Goal: Task Accomplishment & Management: Use online tool/utility

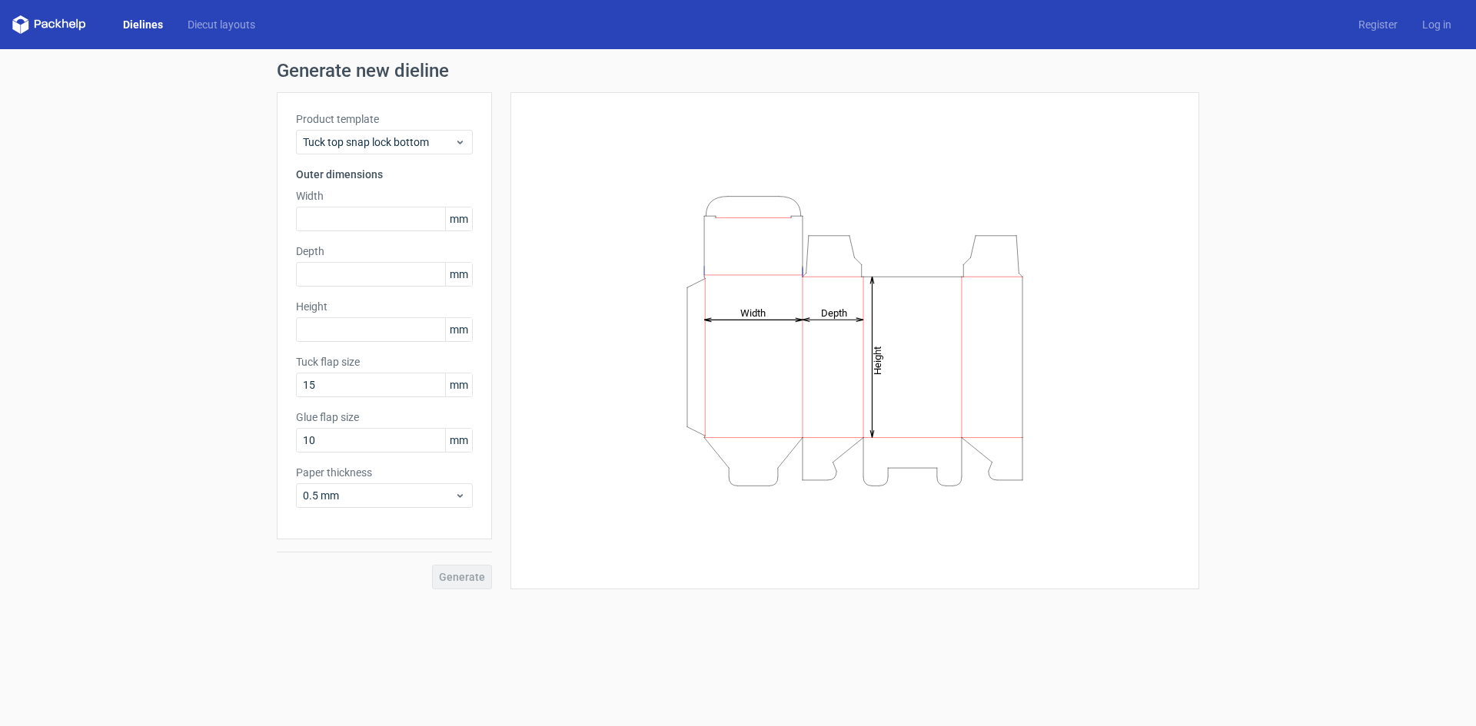
click at [421, 126] on label "Product template" at bounding box center [384, 118] width 177 height 15
click at [422, 144] on span "Tuck top snap lock bottom" at bounding box center [378, 142] width 151 height 15
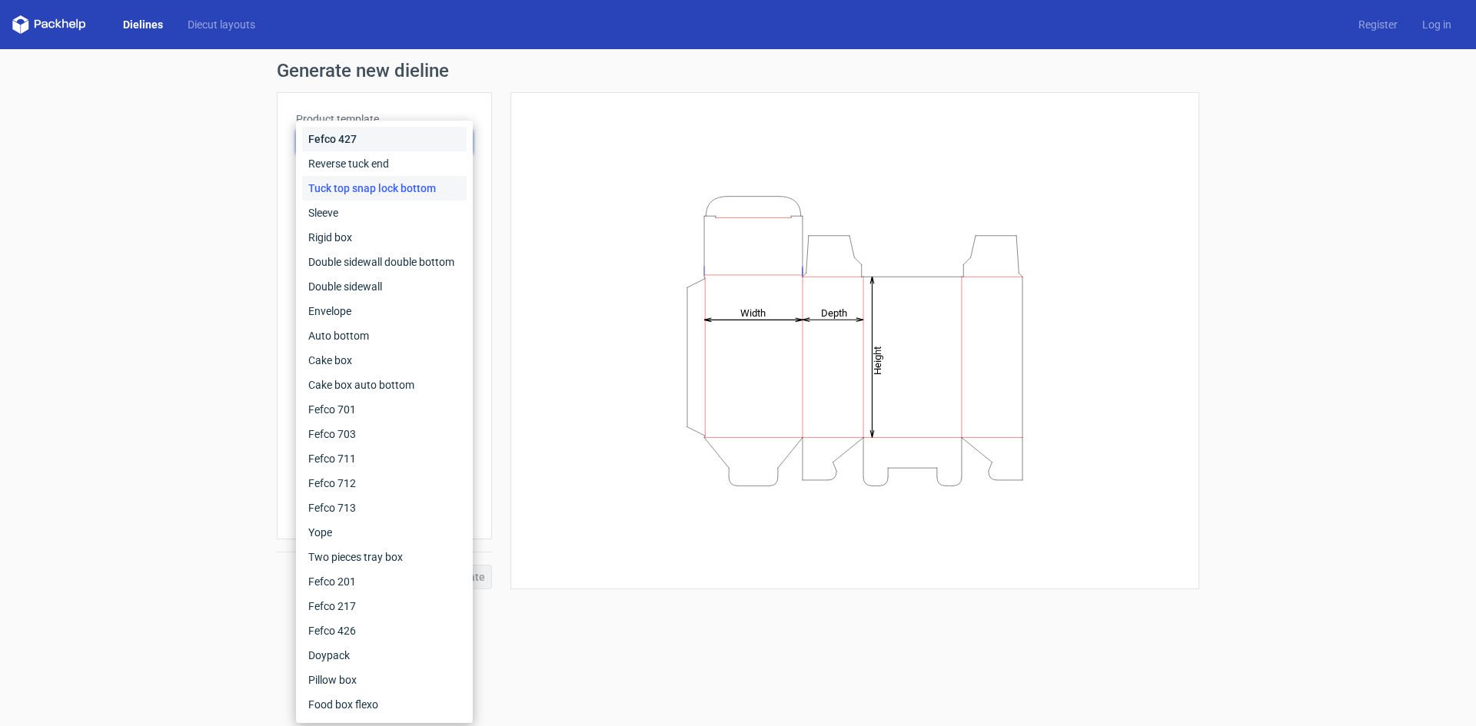
click at [422, 144] on div "Fefco 427" at bounding box center [384, 139] width 165 height 25
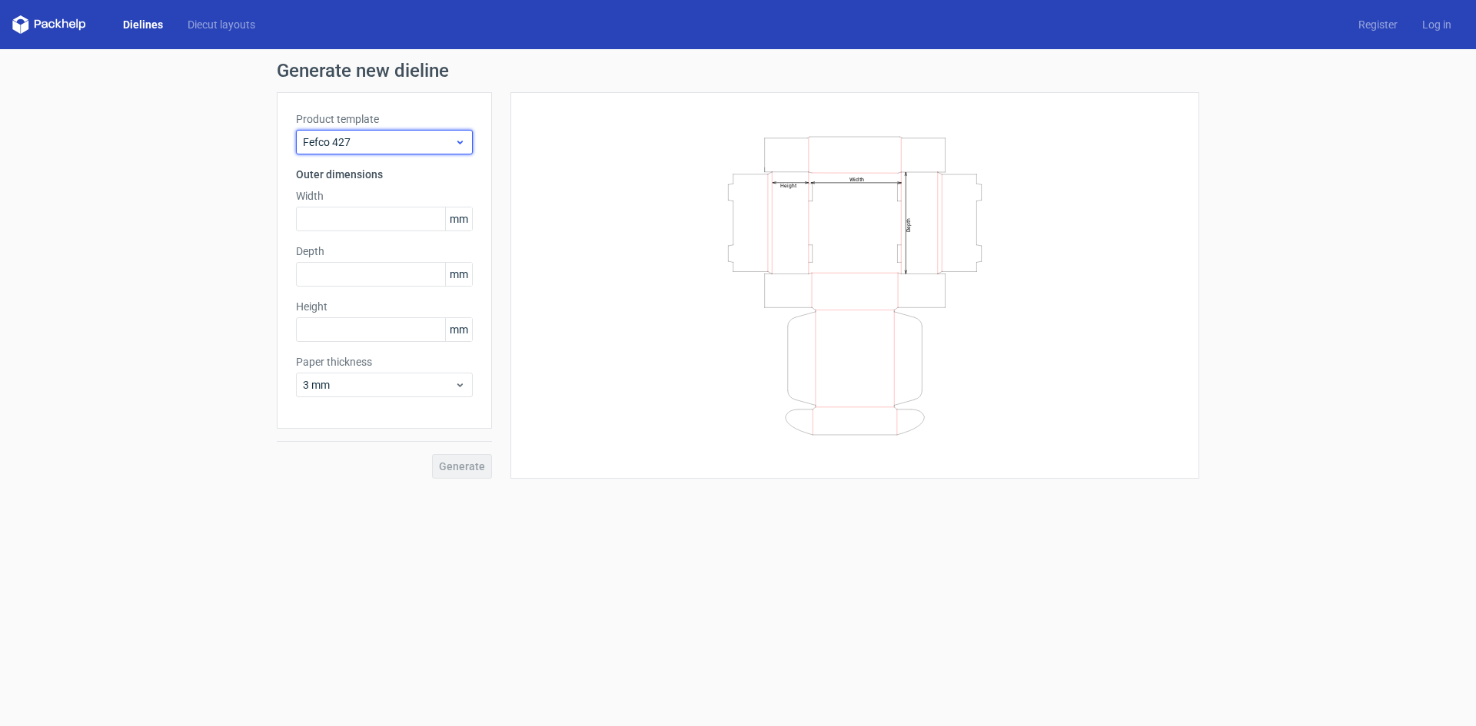
click at [422, 144] on span "Fefco 427" at bounding box center [378, 142] width 151 height 15
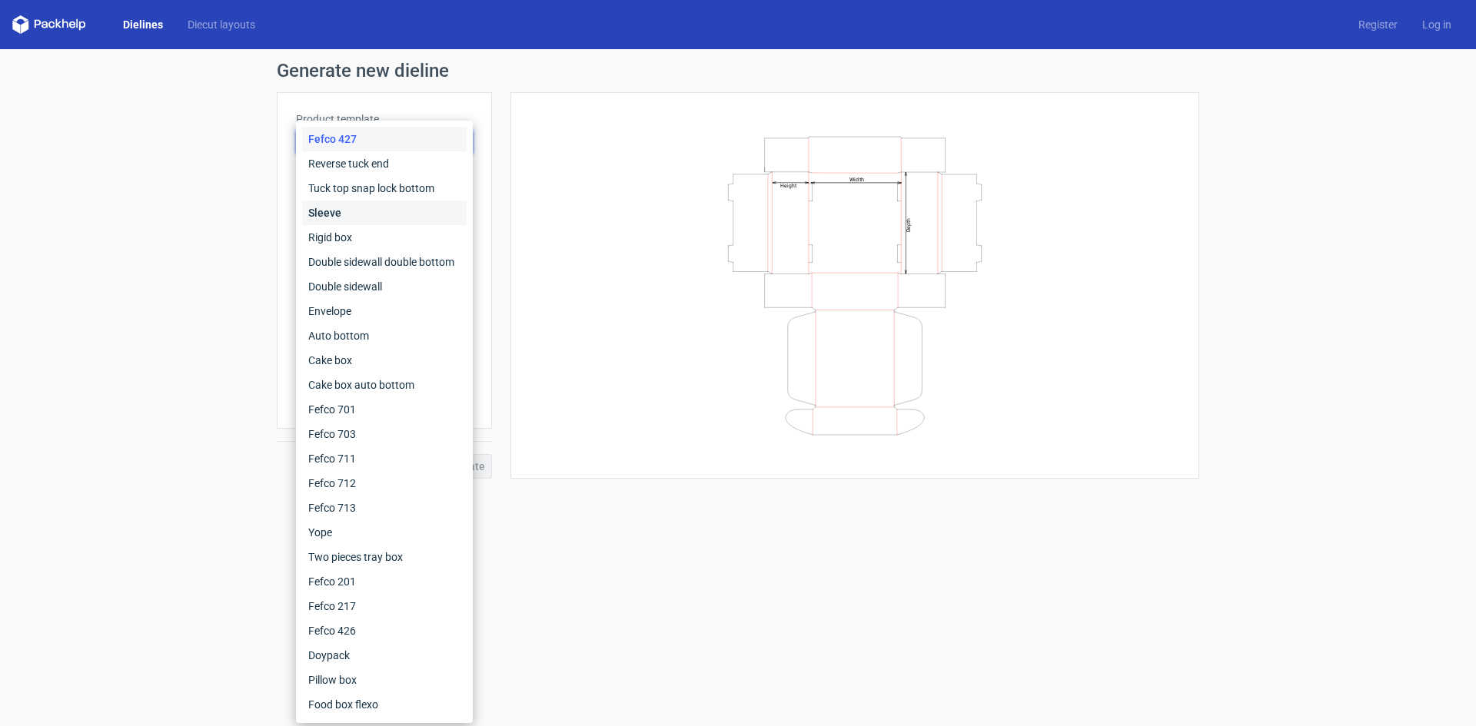
click at [396, 214] on div "Sleeve" at bounding box center [384, 213] width 165 height 25
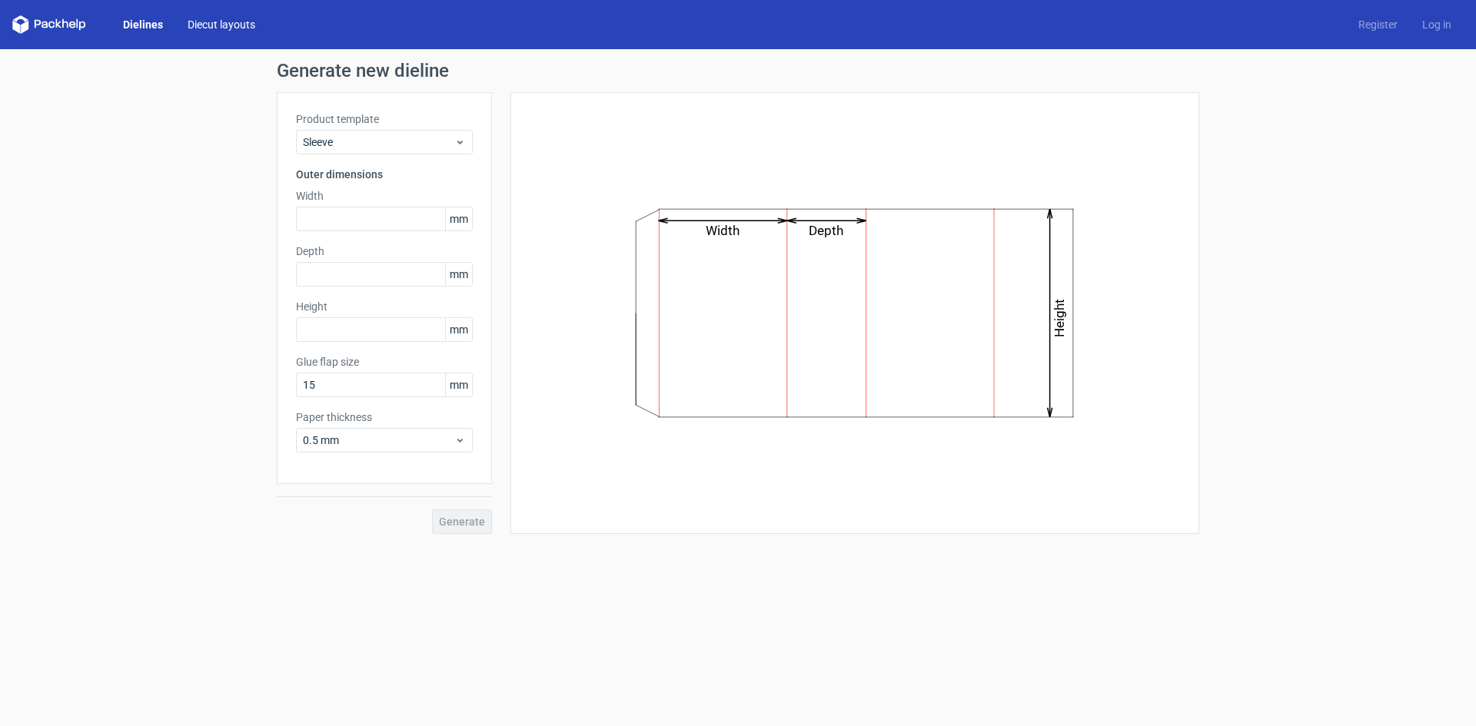
click at [228, 18] on link "Diecut layouts" at bounding box center [221, 24] width 92 height 15
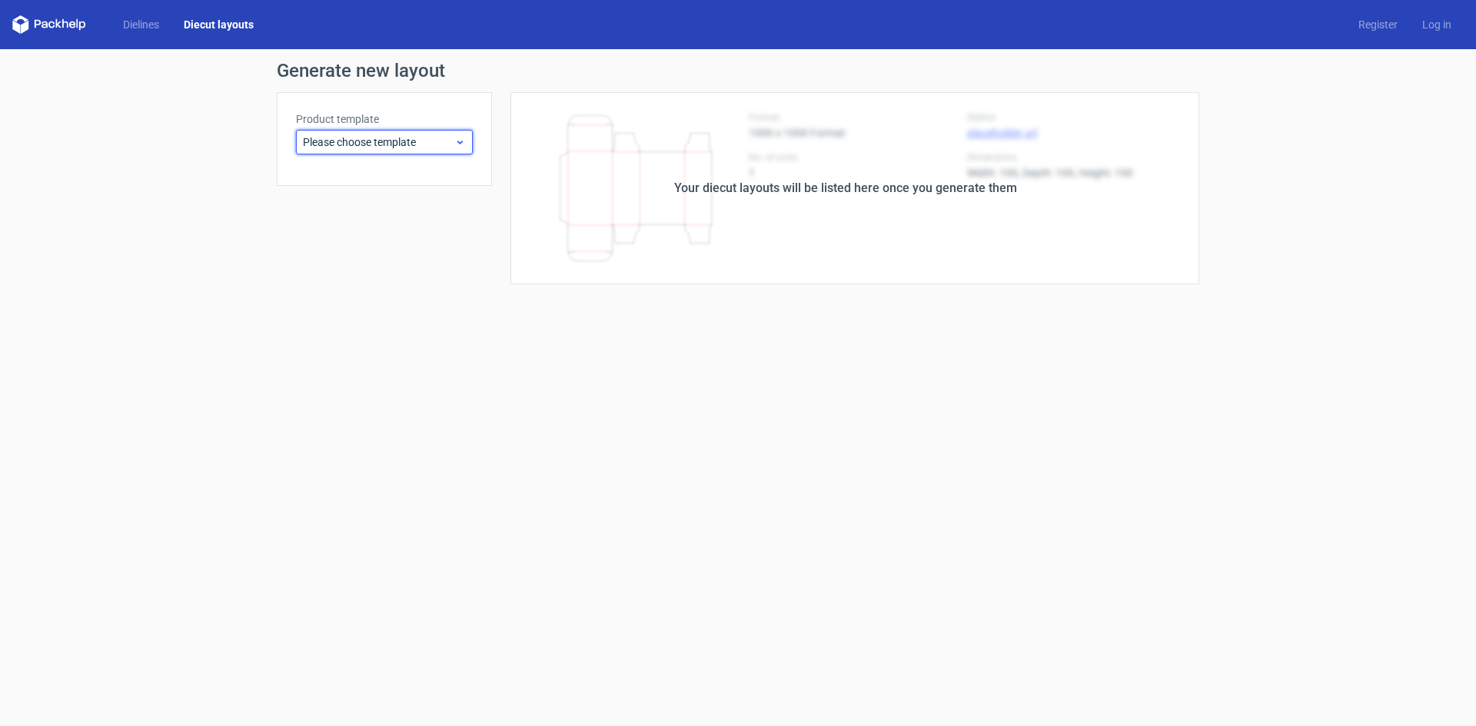
click at [385, 146] on span "Please choose template" at bounding box center [378, 142] width 151 height 15
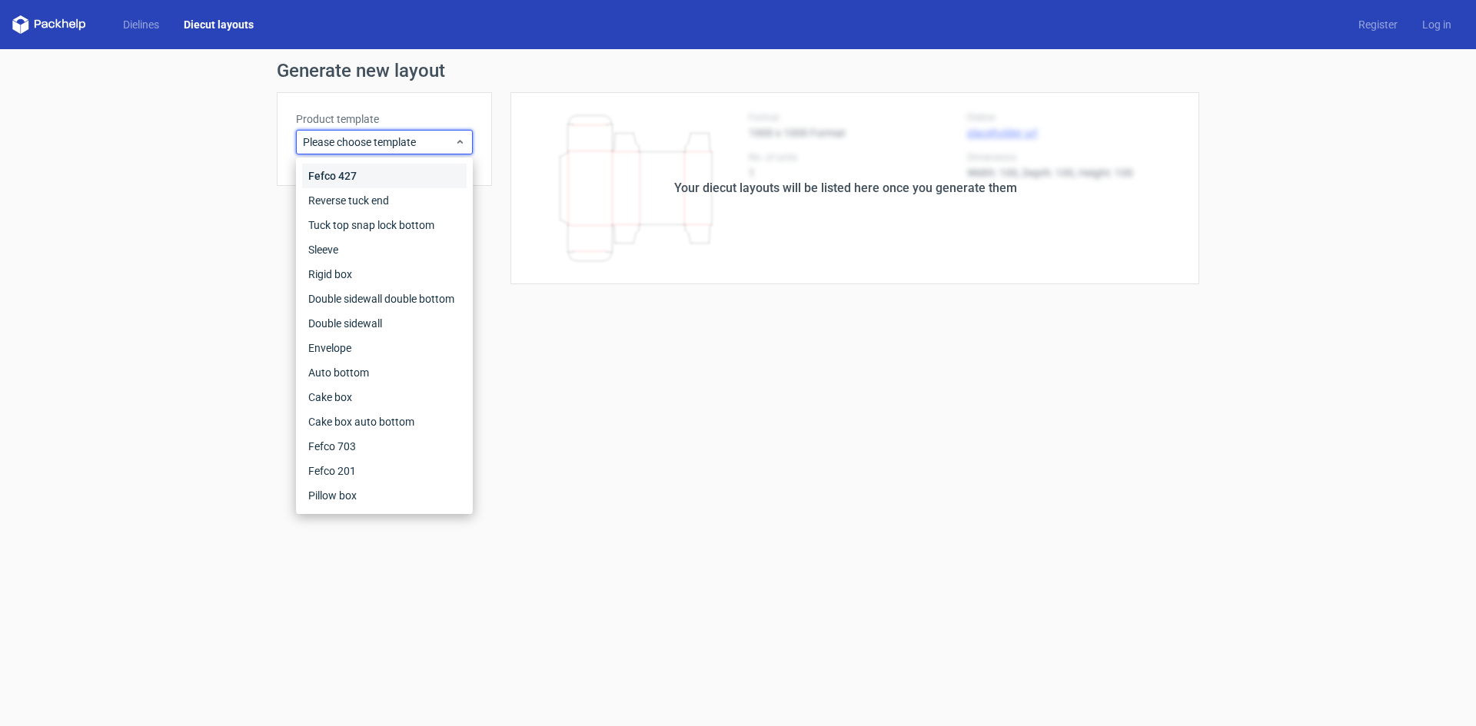
click at [386, 176] on div "Fefco 427" at bounding box center [384, 176] width 165 height 25
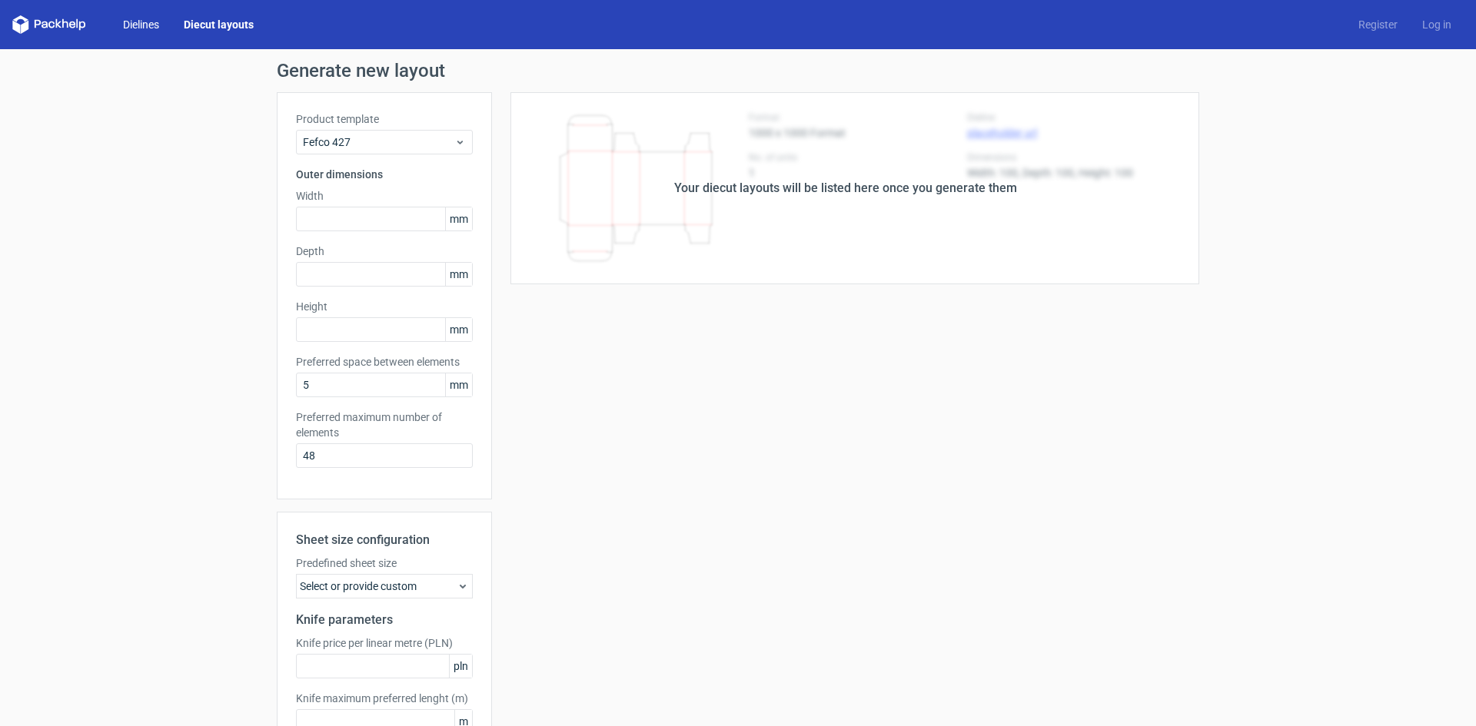
click at [146, 22] on link "Dielines" at bounding box center [141, 24] width 61 height 15
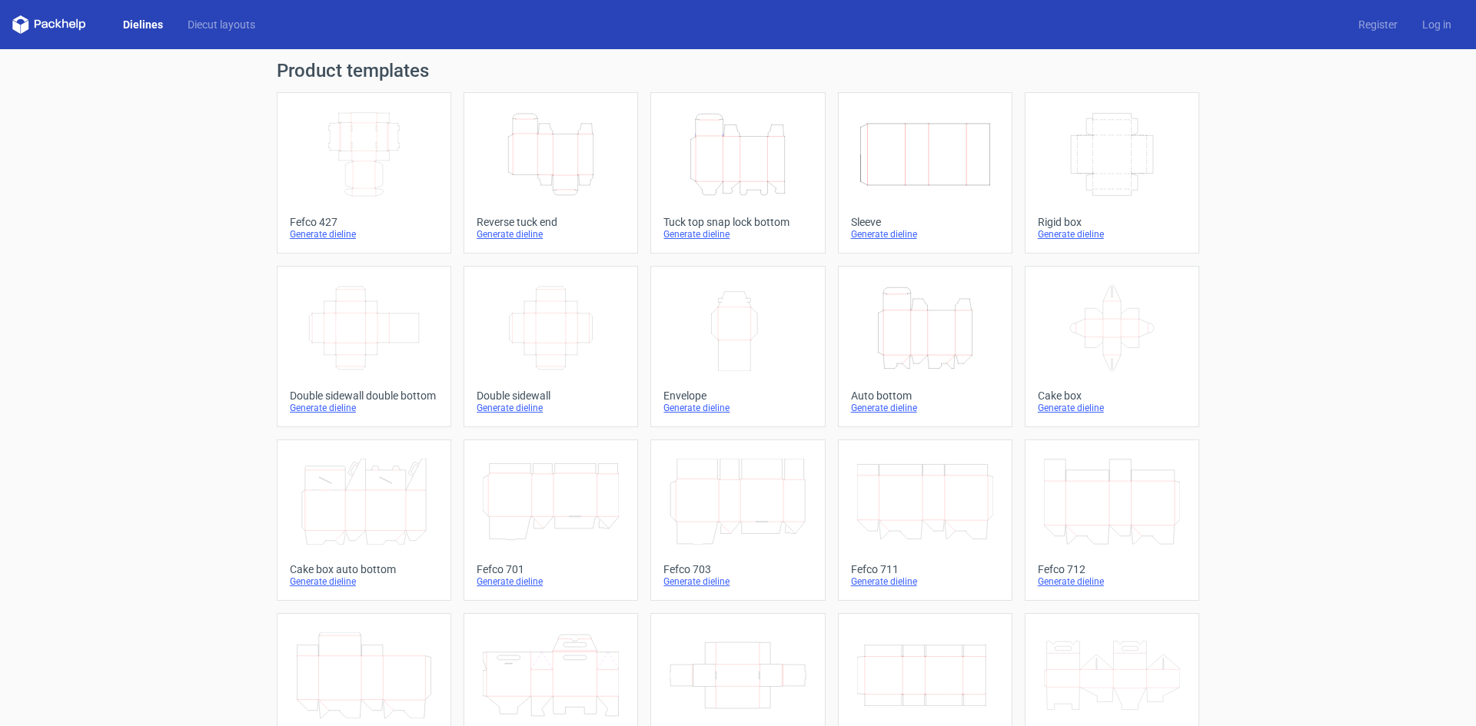
click at [41, 20] on icon at bounding box center [49, 24] width 74 height 18
click at [384, 188] on icon "Width Depth Height" at bounding box center [364, 154] width 136 height 86
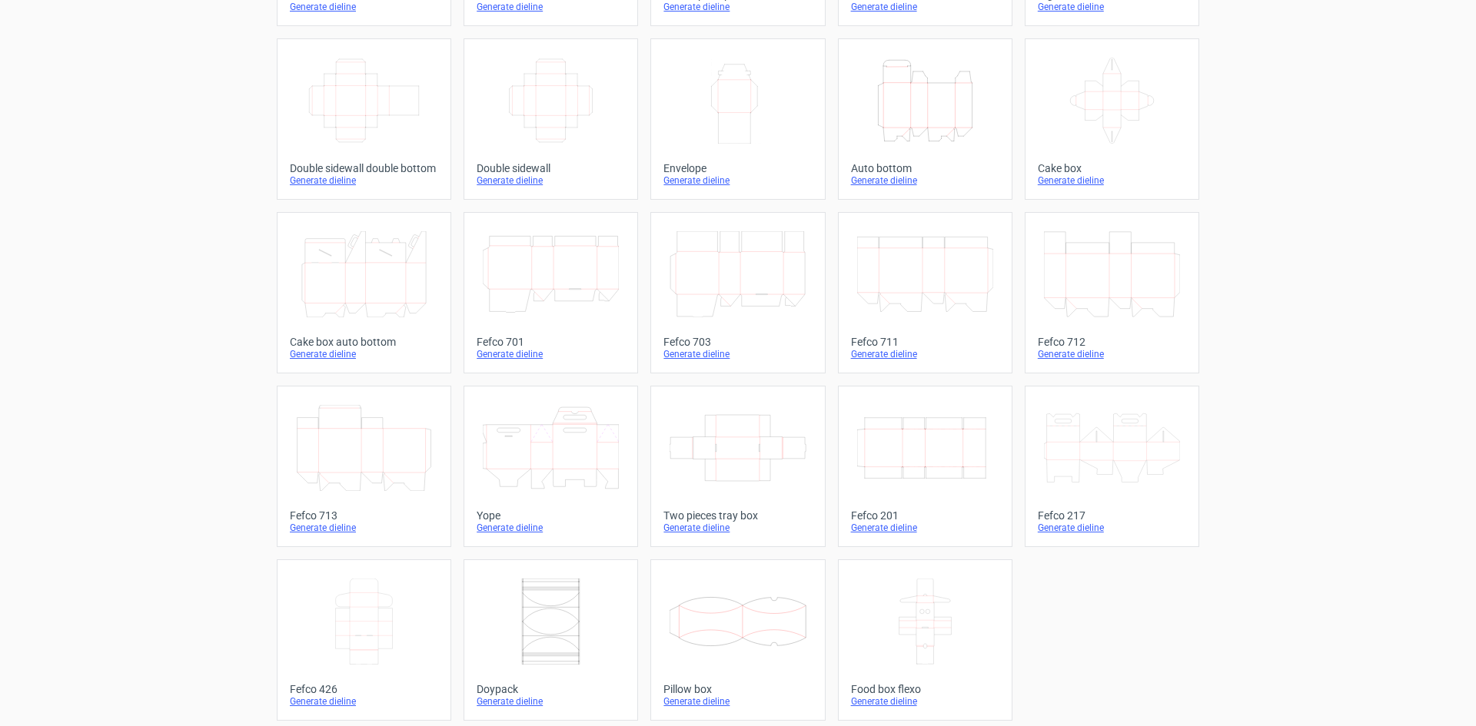
scroll to position [234, 0]
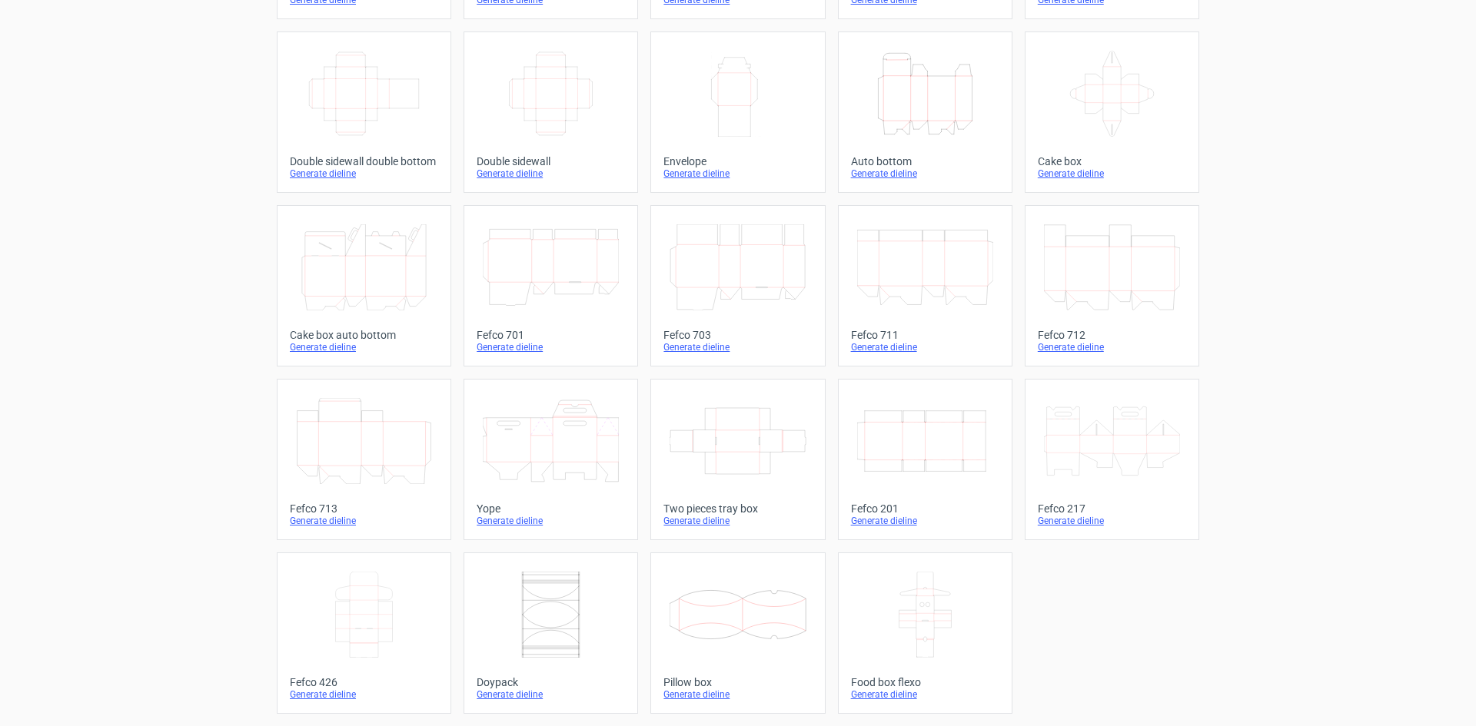
click at [900, 466] on icon "Width Depth Height" at bounding box center [925, 441] width 136 height 86
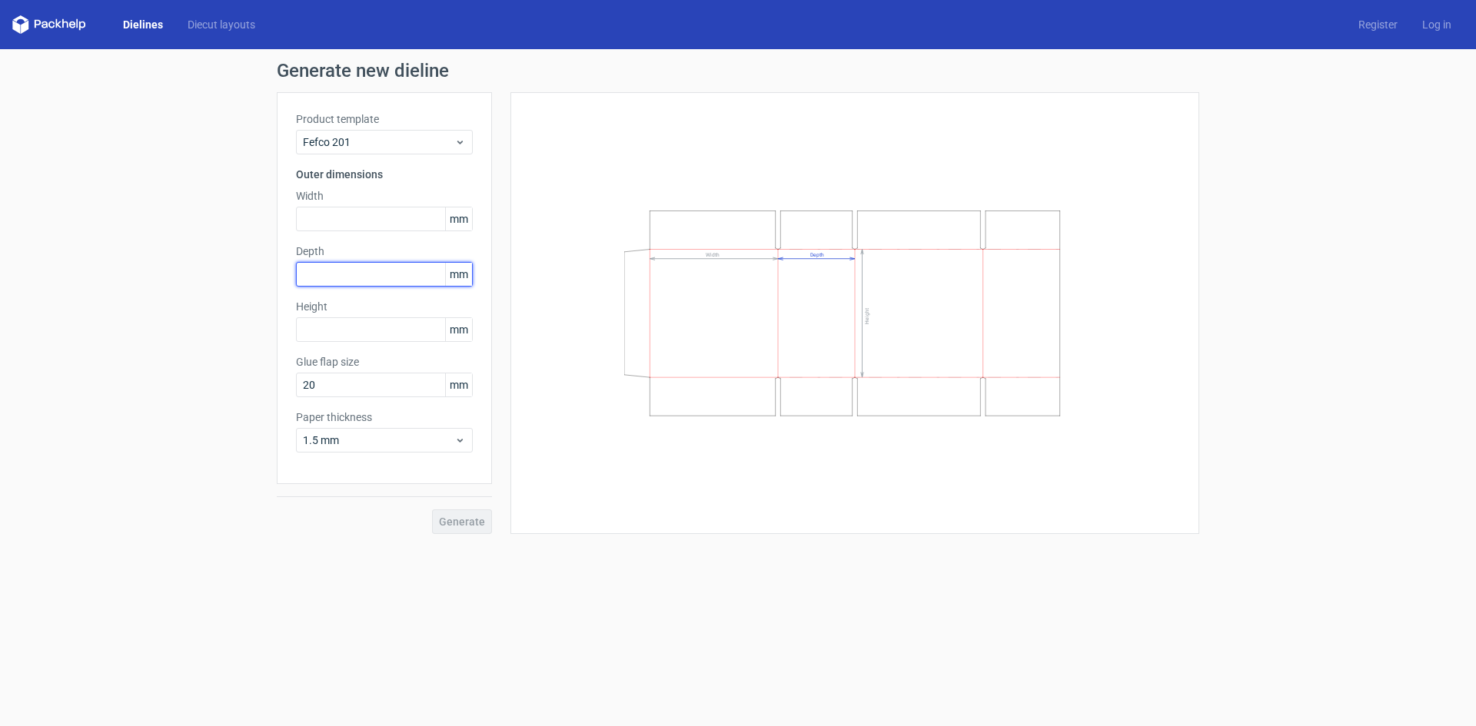
click at [388, 281] on input "text" at bounding box center [384, 274] width 177 height 25
drag, startPoint x: 331, startPoint y: 265, endPoint x: 229, endPoint y: 271, distance: 102.4
click at [229, 271] on div "Generate new dieline Product template Fefco 201 Outer dimensions Width mm Depth…" at bounding box center [738, 297] width 1476 height 497
click at [457, 517] on div "Generate" at bounding box center [384, 509] width 215 height 50
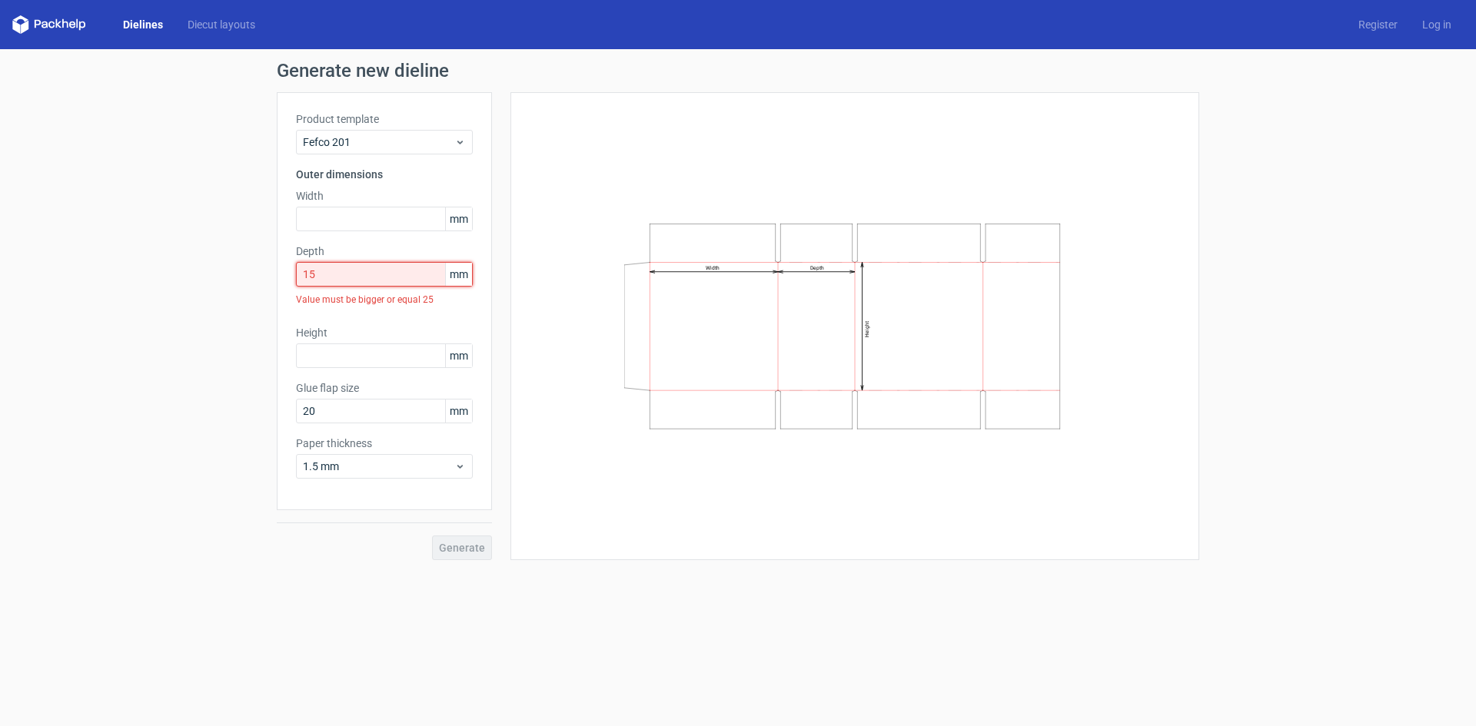
click at [349, 279] on input "15" at bounding box center [384, 274] width 177 height 25
drag, startPoint x: 351, startPoint y: 277, endPoint x: 268, endPoint y: 285, distance: 83.5
click at [268, 285] on div "Generate new dieline Product template Fefco 201 Outer dimensions Width mm Depth…" at bounding box center [738, 311] width 1476 height 524
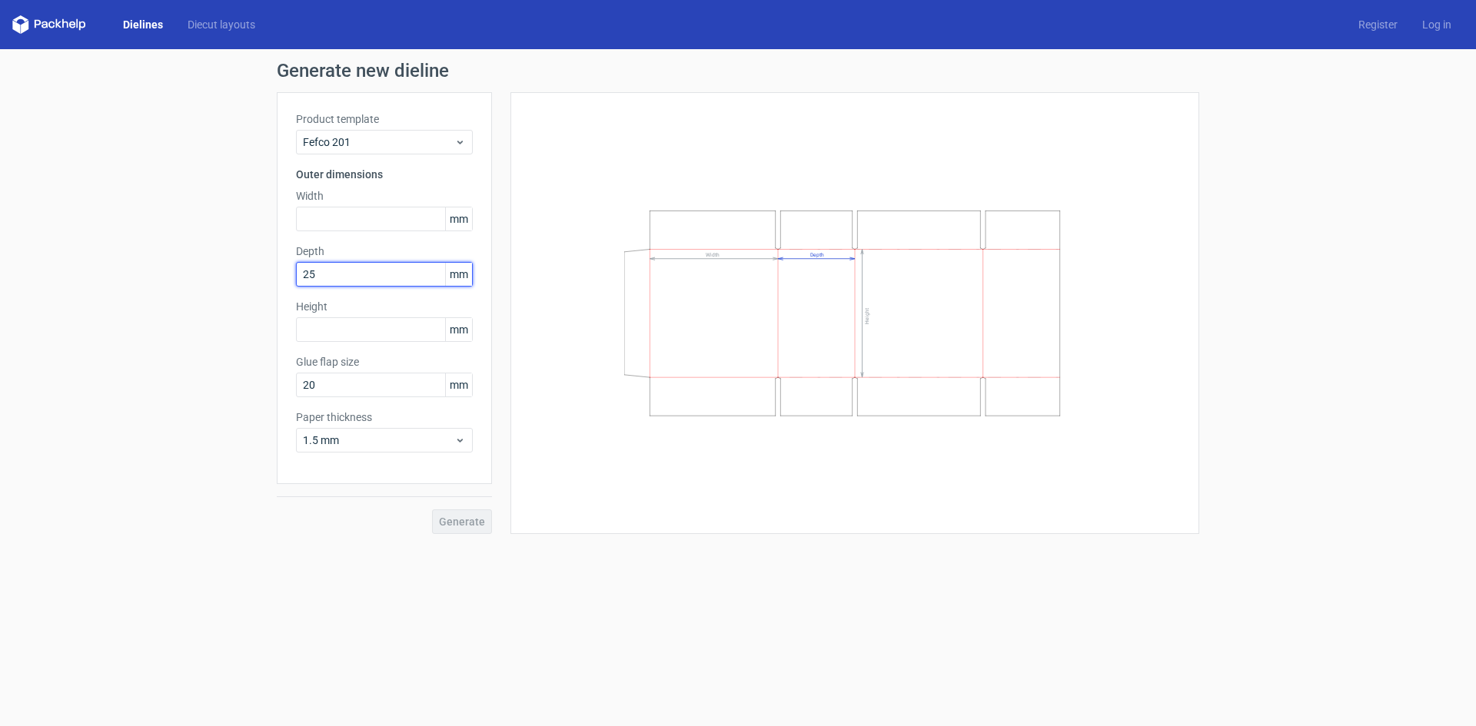
type input "25"
click at [466, 527] on div "Generate" at bounding box center [384, 509] width 215 height 50
click at [349, 467] on div "Product template Fefco 201 Outer dimensions Width mm Depth 25 mm Height mm Glue…" at bounding box center [384, 288] width 215 height 392
click at [326, 217] on input "text" at bounding box center [384, 219] width 177 height 25
click at [350, 451] on div "1.5 mm" at bounding box center [384, 440] width 177 height 25
